Goal: Navigation & Orientation: Find specific page/section

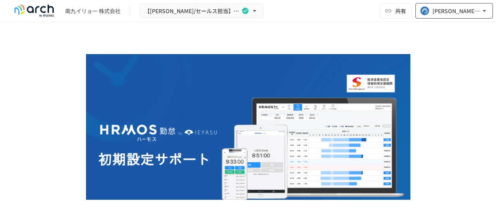
click at [433, 9] on div "[PERSON_NAME][EMAIL_ADDRESS][DOMAIN_NAME]" at bounding box center [456, 11] width 48 height 10
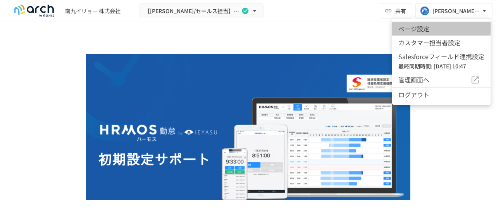
click at [433, 25] on li "ページ設定" at bounding box center [441, 29] width 98 height 14
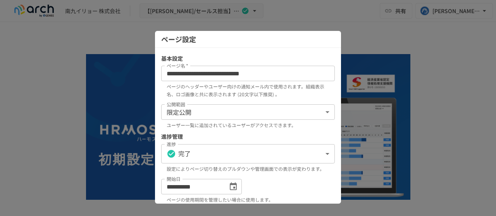
click at [421, 43] on div at bounding box center [248, 108] width 496 height 216
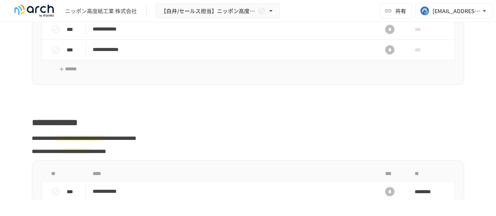
scroll to position [1084, 0]
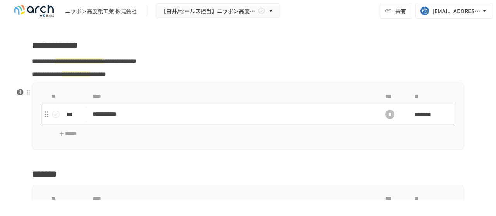
click at [173, 118] on p "**********" at bounding box center [232, 115] width 278 height 10
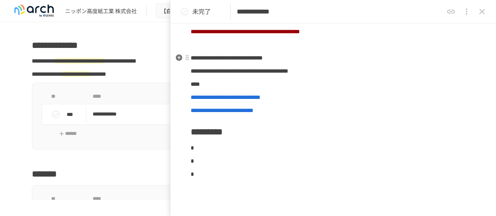
scroll to position [116, 0]
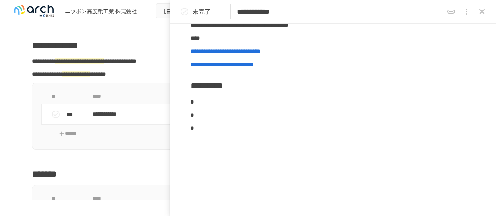
click at [479, 14] on icon "close drawer" at bounding box center [481, 11] width 9 height 9
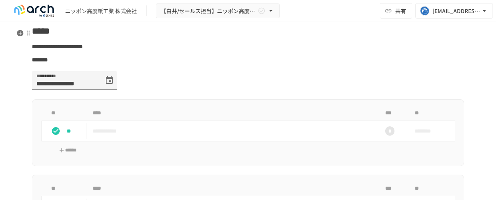
scroll to position [1936, 0]
